Goal: Task Accomplishment & Management: Manage account settings

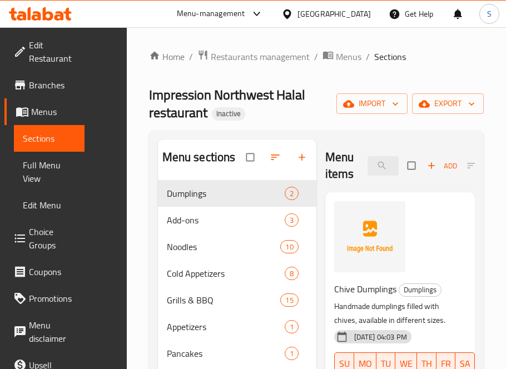
click at [380, 162] on input "search" at bounding box center [383, 165] width 31 height 19
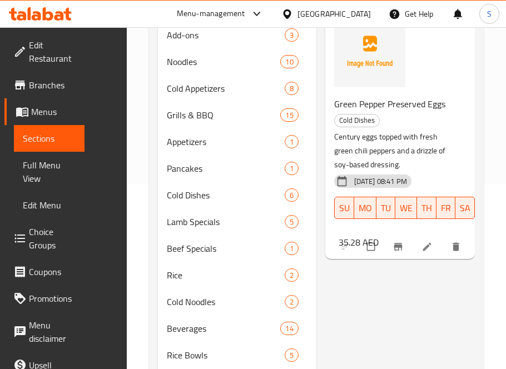
type input "Green Pepper Preserved Eggs"
click at [429, 246] on icon at bounding box center [427, 247] width 8 height 8
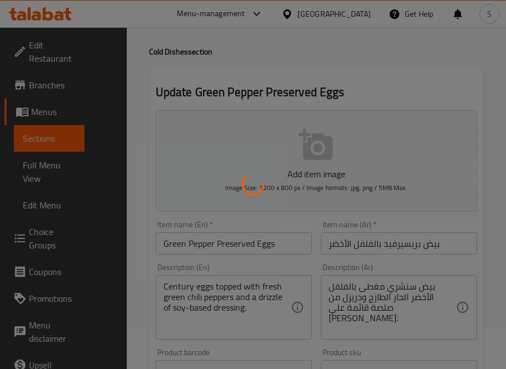
scroll to position [62, 0]
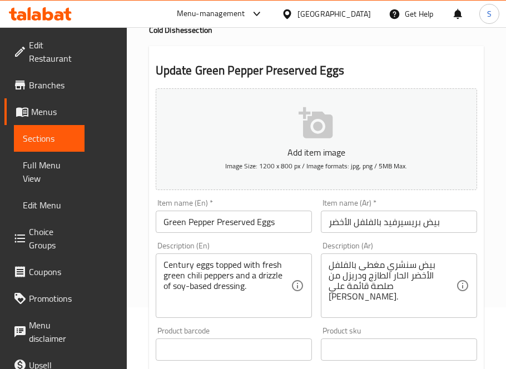
click at [392, 219] on input "بيض بريسيرفيد بالفلفل الأخضر" at bounding box center [399, 222] width 156 height 22
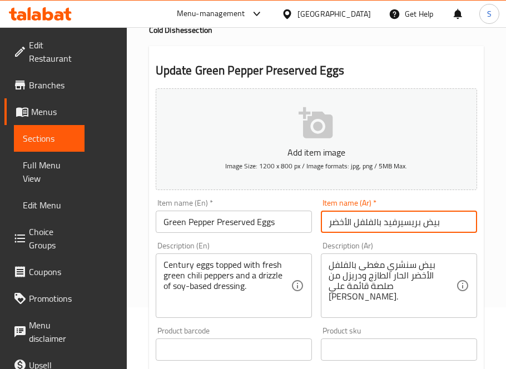
click at [392, 219] on input "بيض بريسيرفيد بالفلفل الأخضر" at bounding box center [399, 222] width 156 height 22
paste input "محفوظ"
click at [434, 226] on input "بيض محفوظ بالفلفل الأخضر" at bounding box center [399, 222] width 156 height 22
type input "بيض محفوظ بالفلفل الأخضر"
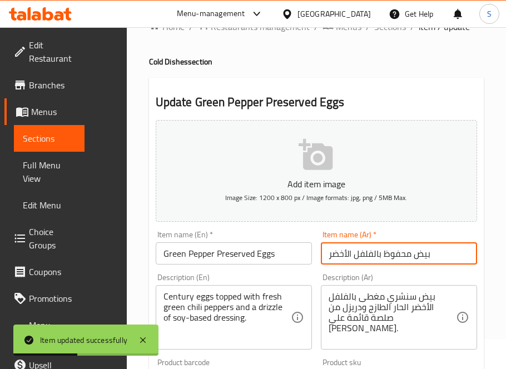
scroll to position [0, 0]
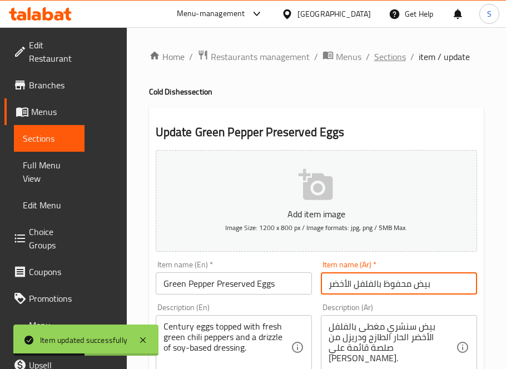
click at [387, 57] on span "Sections" at bounding box center [390, 56] width 32 height 13
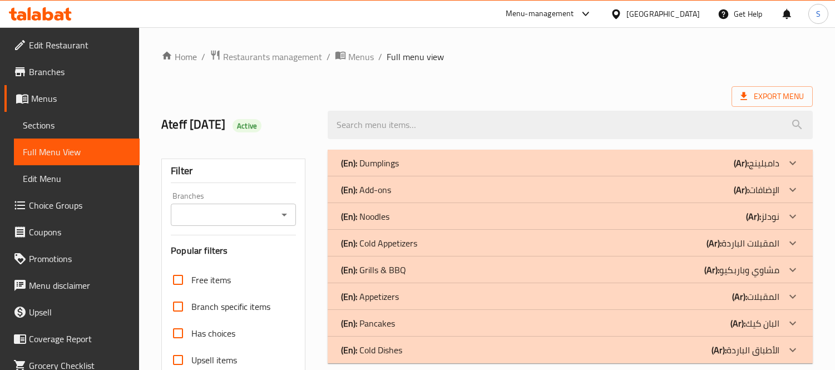
scroll to position [309, 0]
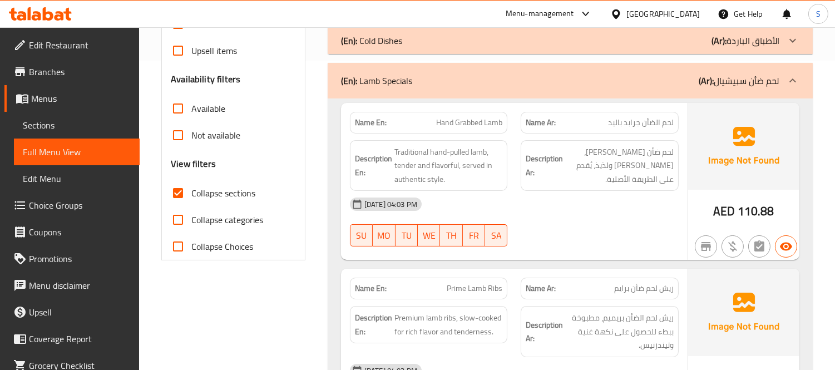
click at [416, 77] on div "(En): Lamb Specials (Ar): لحم ضأن سبيشيال" at bounding box center [560, 80] width 438 height 13
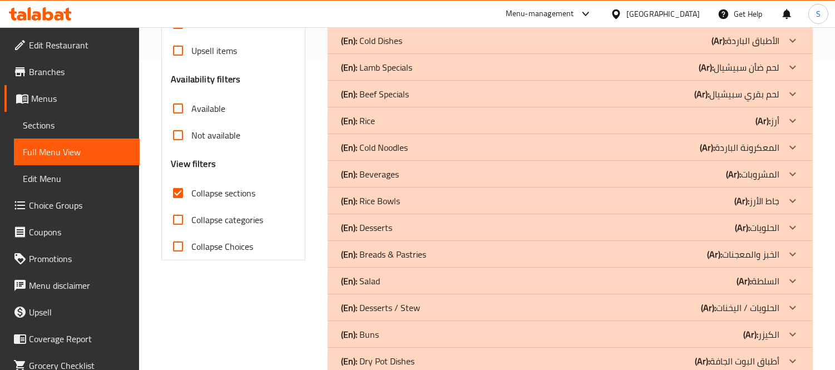
click at [217, 187] on span "Collapse sections" at bounding box center [223, 192] width 64 height 13
click at [191, 187] on input "Collapse sections" at bounding box center [178, 193] width 27 height 27
checkbox input "false"
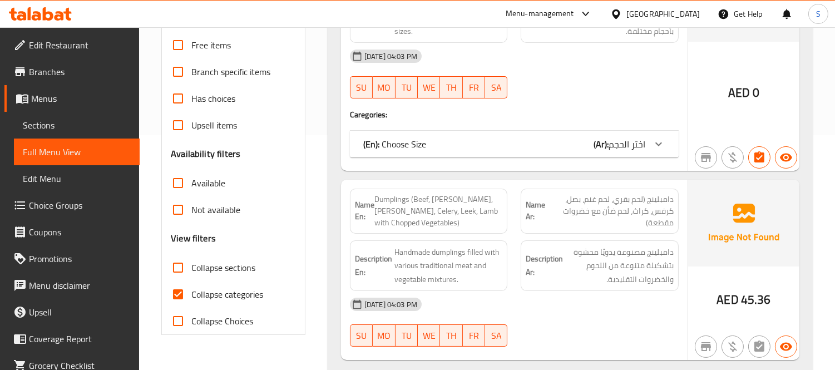
scroll to position [247, 0]
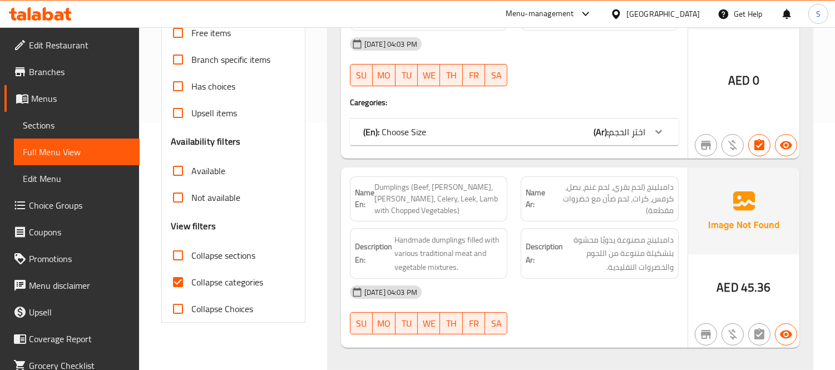
click at [225, 281] on span "Collapse categories" at bounding box center [227, 281] width 72 height 13
click at [191, 281] on input "Collapse categories" at bounding box center [178, 282] width 27 height 27
checkbox input "false"
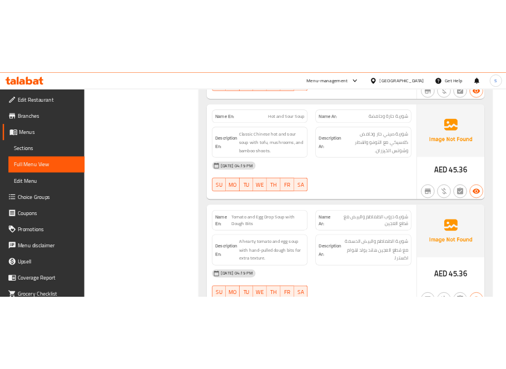
scroll to position [22304, 0]
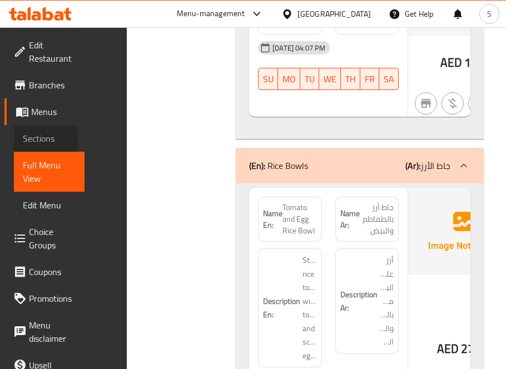
click at [37, 140] on span "Sections" at bounding box center [49, 138] width 53 height 13
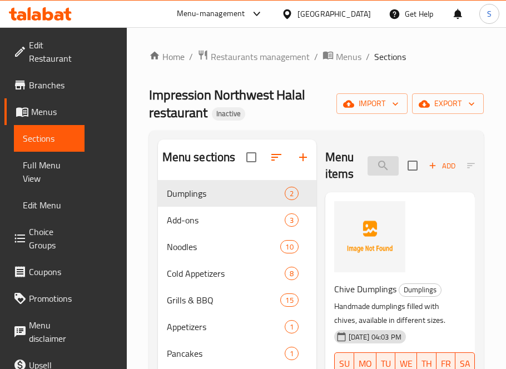
click at [379, 167] on input "search" at bounding box center [383, 165] width 31 height 19
paste input "Deep-Fried Ribbon Fish"
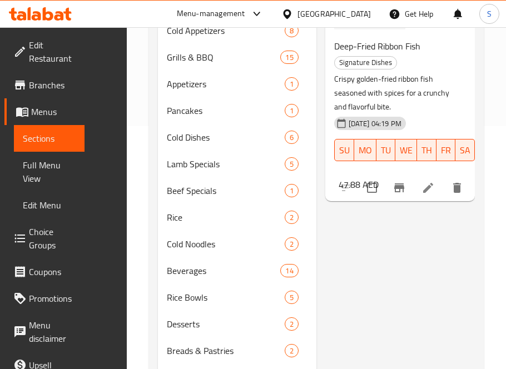
scroll to position [247, 0]
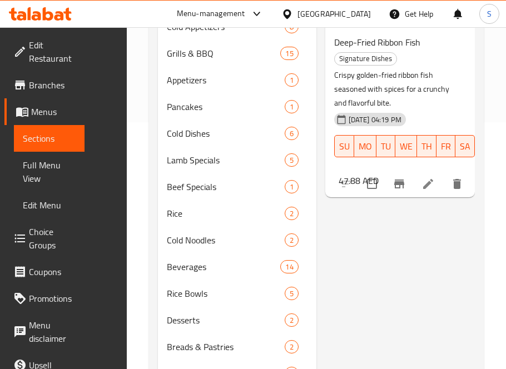
type input "Deep-Fried Ribbon Fish"
click at [424, 185] on icon at bounding box center [427, 183] width 13 height 13
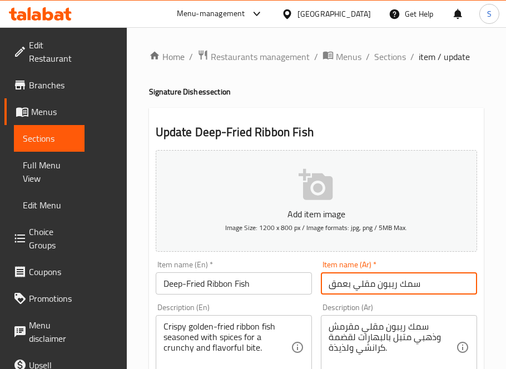
click at [341, 293] on input "سمك ريبون مقلي بعمق" at bounding box center [399, 283] width 156 height 22
type input "سمك ريبون مقلي"
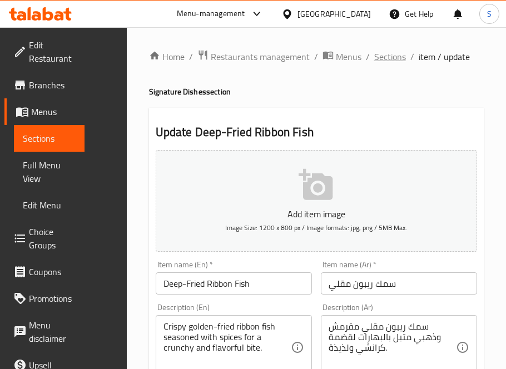
click at [382, 56] on span "Sections" at bounding box center [390, 56] width 32 height 13
